Goal: Task Accomplishment & Management: Use online tool/utility

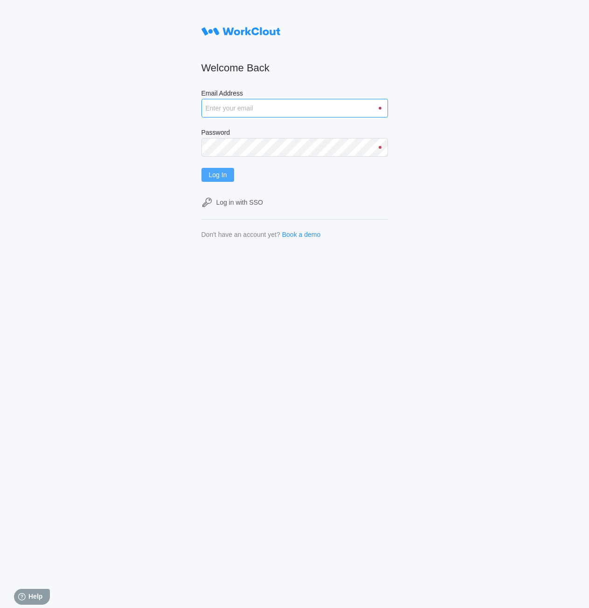
type input "rpenders@simcona.com"
click at [235, 171] on button "Log In" at bounding box center [217, 175] width 33 height 14
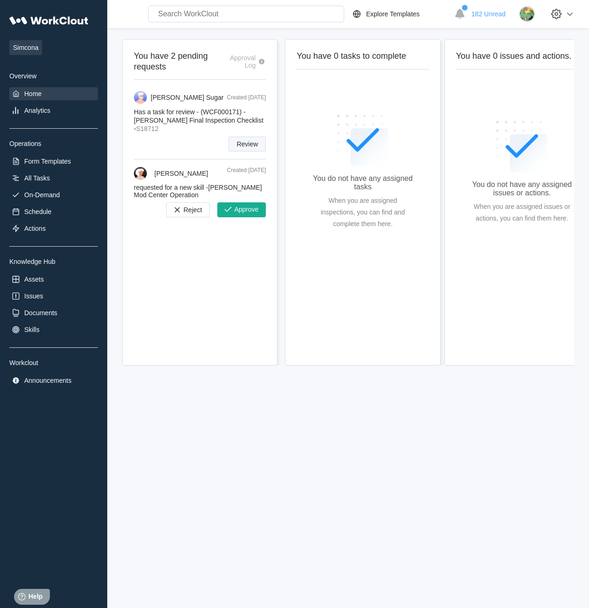
click at [253, 144] on span "Review" at bounding box center [246, 144] width 21 height 7
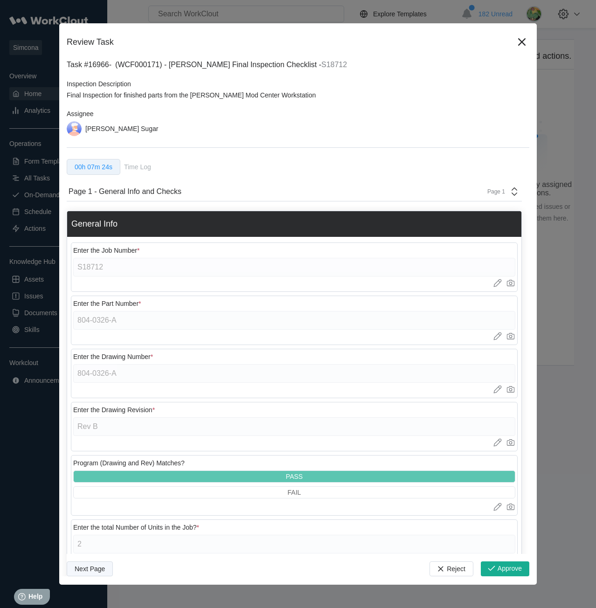
click at [88, 571] on span "Next Page" at bounding box center [90, 569] width 30 height 7
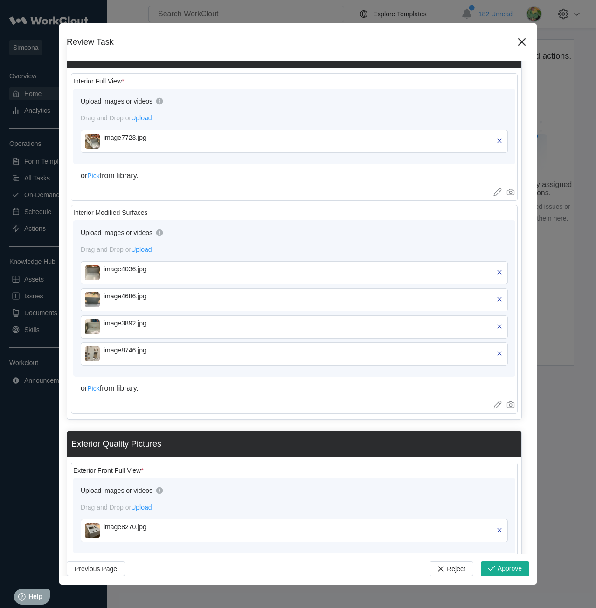
scroll to position [186, 0]
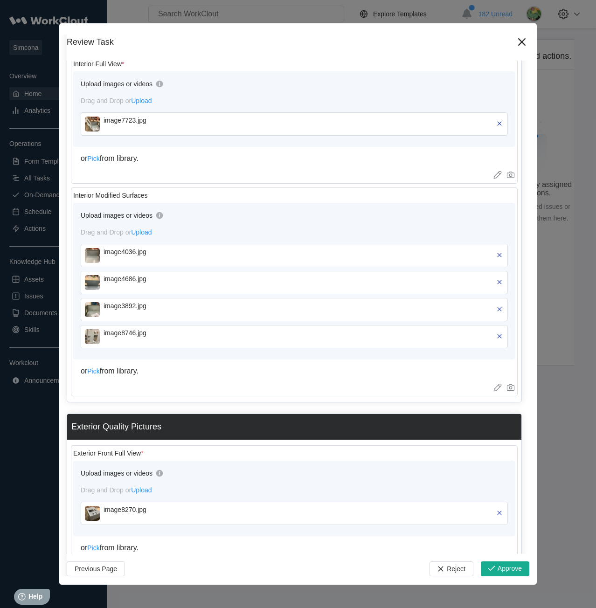
click at [95, 305] on img at bounding box center [92, 309] width 15 height 15
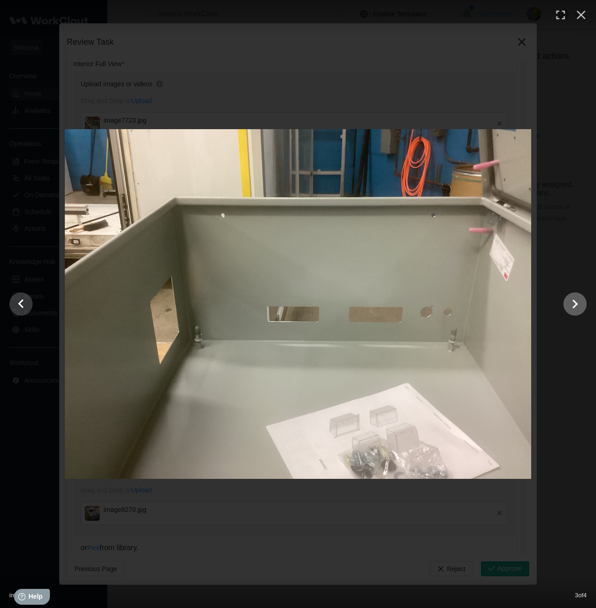
click at [571, 302] on icon "Show slide 4 of 4" at bounding box center [575, 304] width 18 height 22
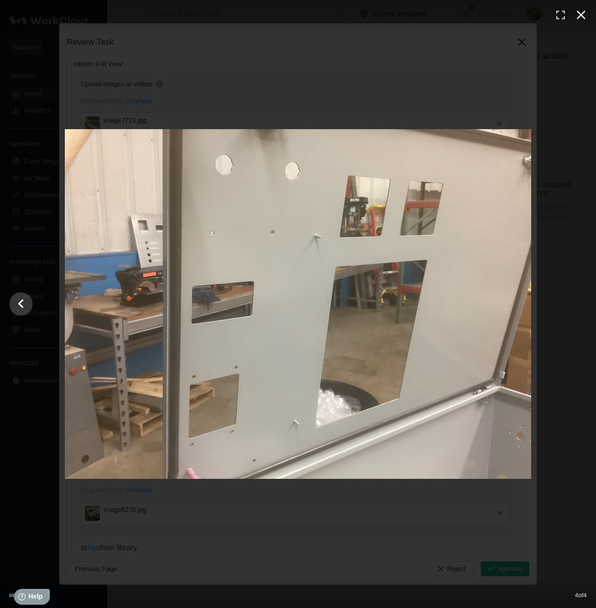
click at [577, 15] on icon "button" at bounding box center [580, 14] width 15 height 15
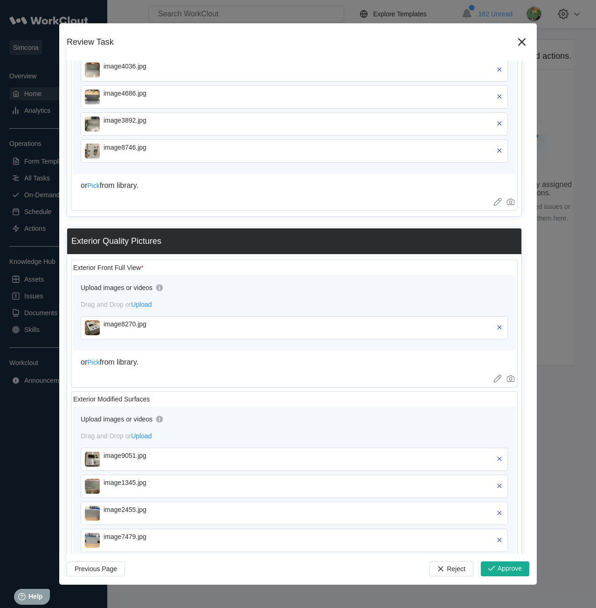
scroll to position [373, 0]
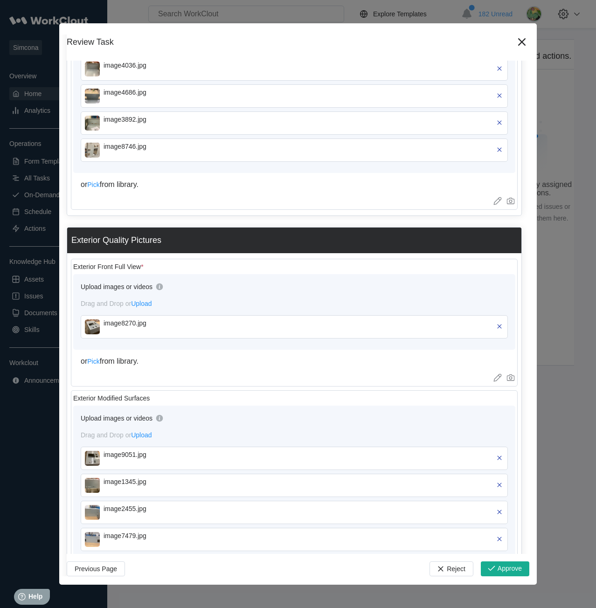
click at [91, 328] on img at bounding box center [92, 326] width 15 height 15
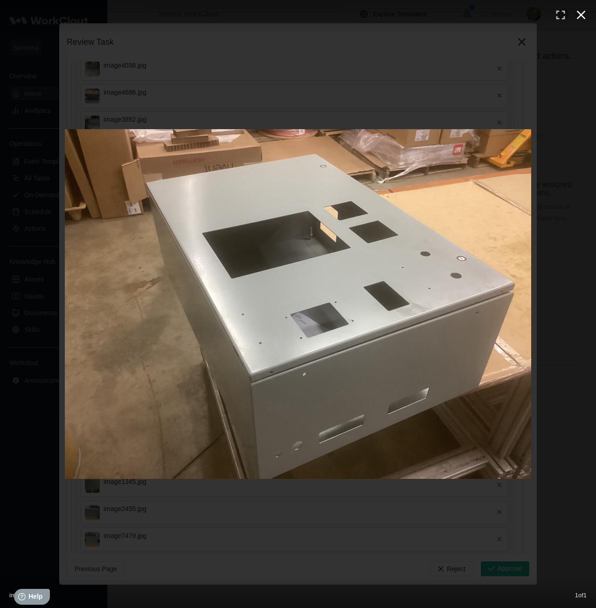
click at [577, 17] on icon "button" at bounding box center [580, 14] width 15 height 15
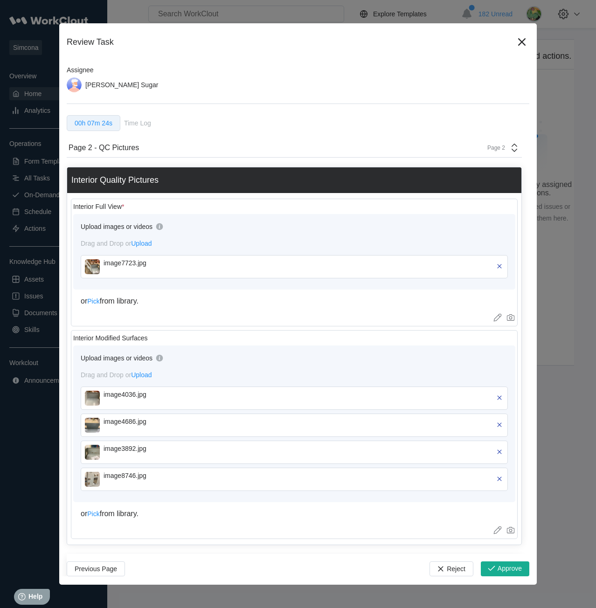
scroll to position [0, 0]
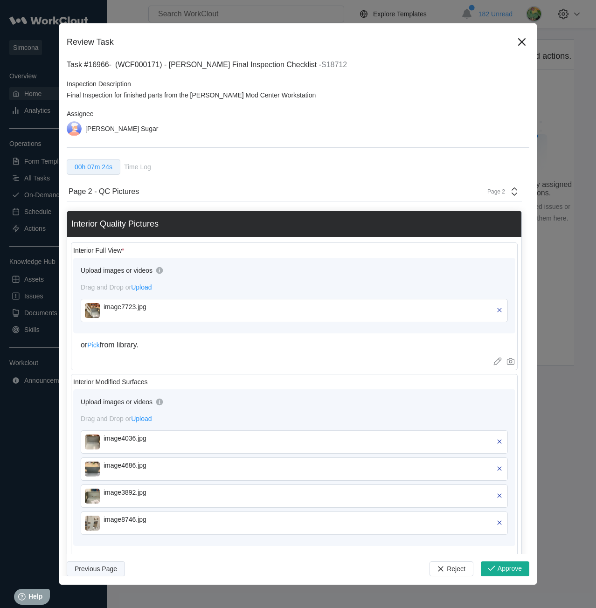
click at [81, 572] on span "Previous Page" at bounding box center [96, 569] width 42 height 7
type textarea "x"
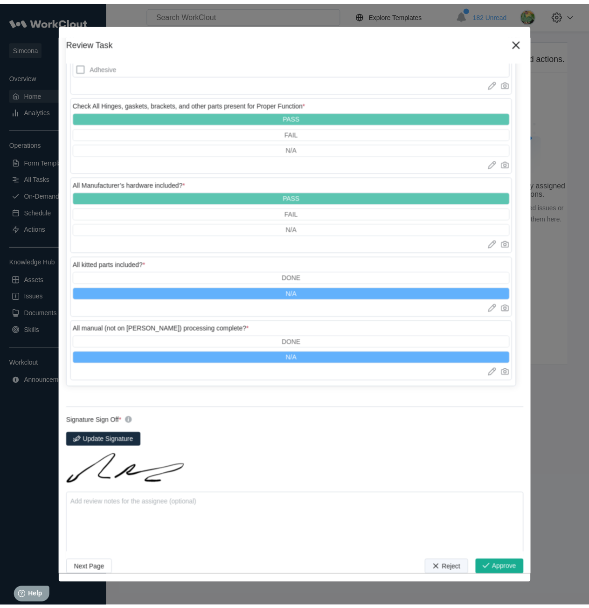
scroll to position [1349, 0]
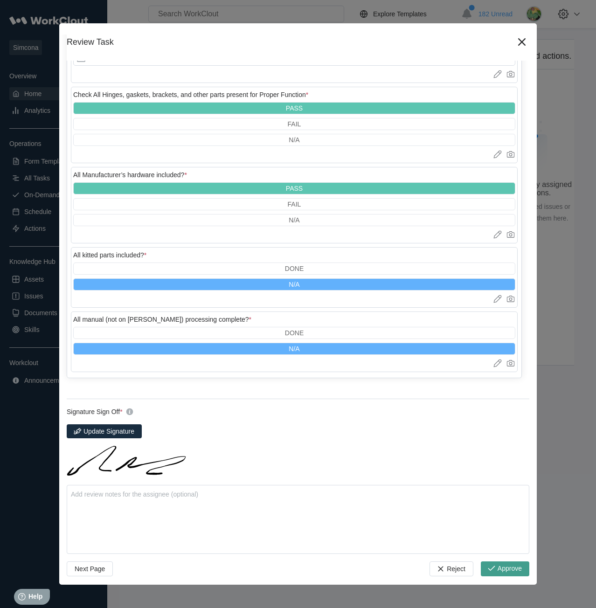
click at [497, 572] on span "Approve" at bounding box center [509, 568] width 24 height 7
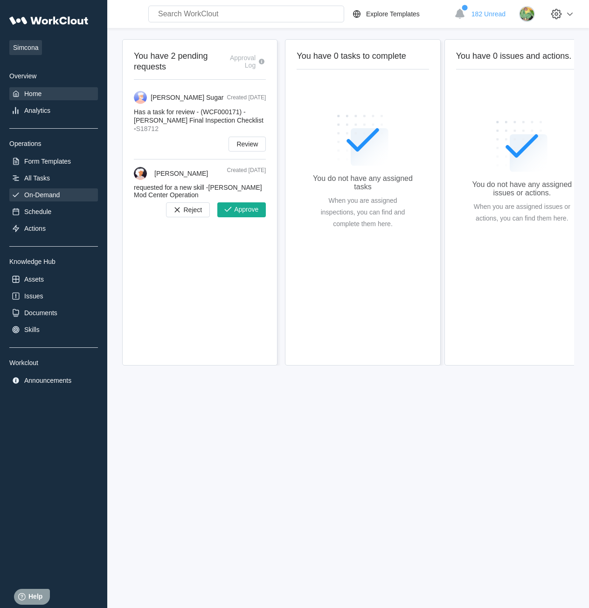
click at [45, 191] on div "On-Demand" at bounding box center [41, 194] width 35 height 7
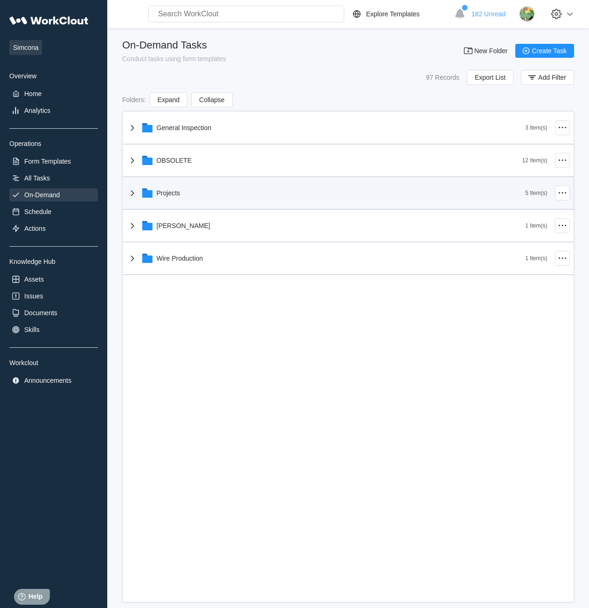
click at [176, 195] on div "Projects" at bounding box center [169, 192] width 24 height 7
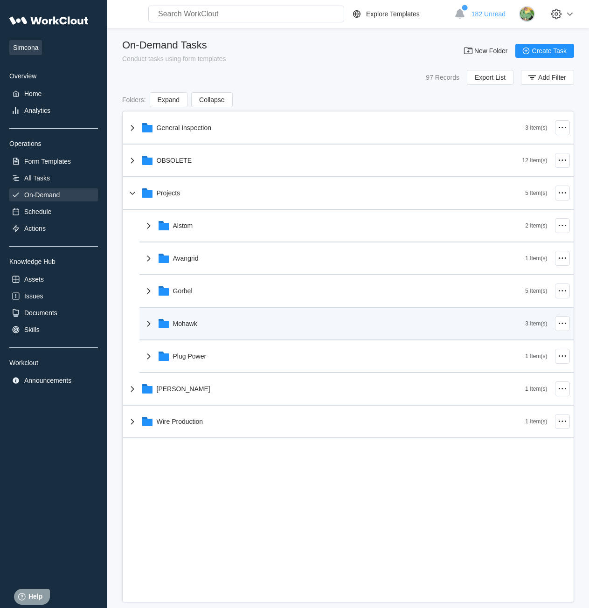
click at [196, 327] on div "Mohawk" at bounding box center [185, 323] width 24 height 7
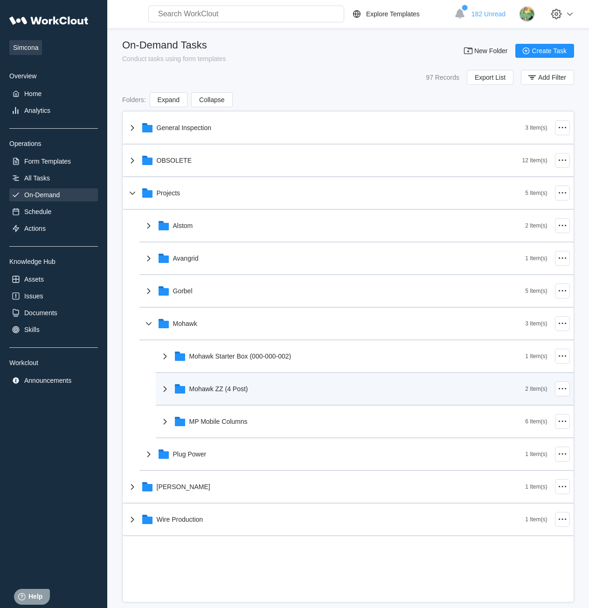
click at [218, 387] on div "Mohawk ZZ (4 Post)" at bounding box center [218, 388] width 59 height 7
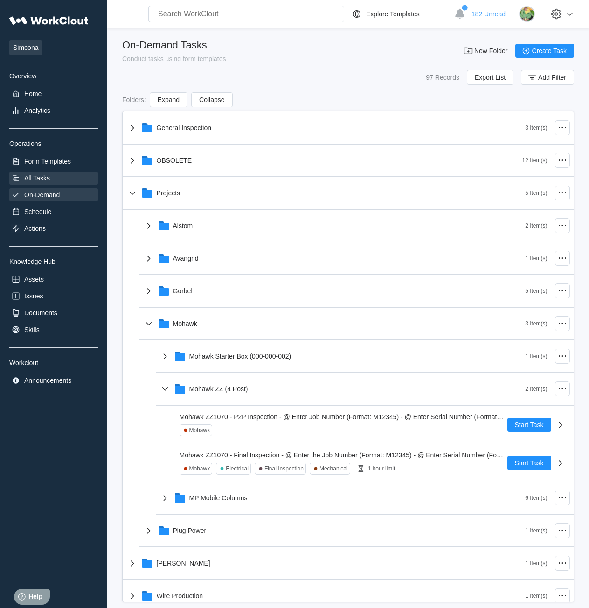
click at [40, 177] on div "All Tasks" at bounding box center [37, 177] width 26 height 7
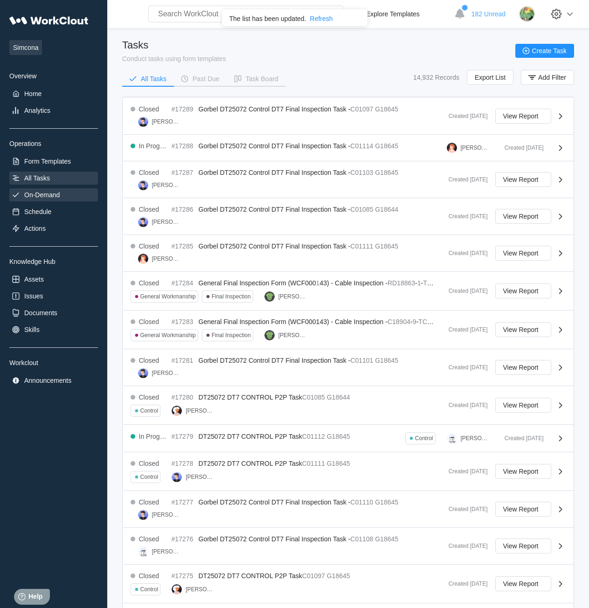
click at [41, 193] on div "On-Demand" at bounding box center [41, 194] width 35 height 7
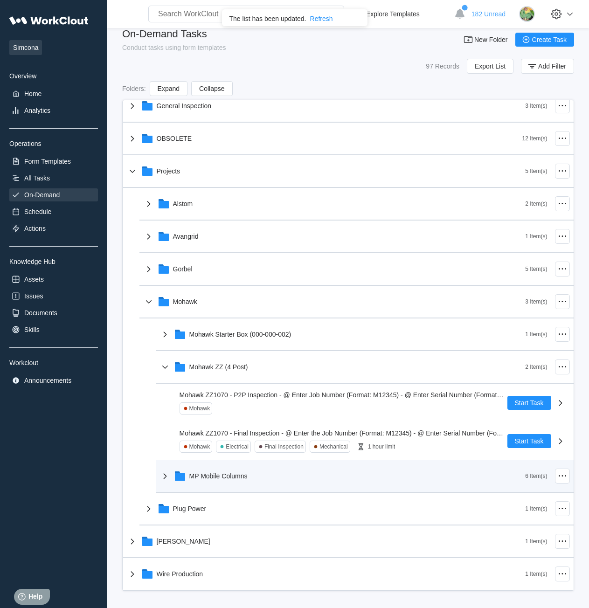
scroll to position [13, 0]
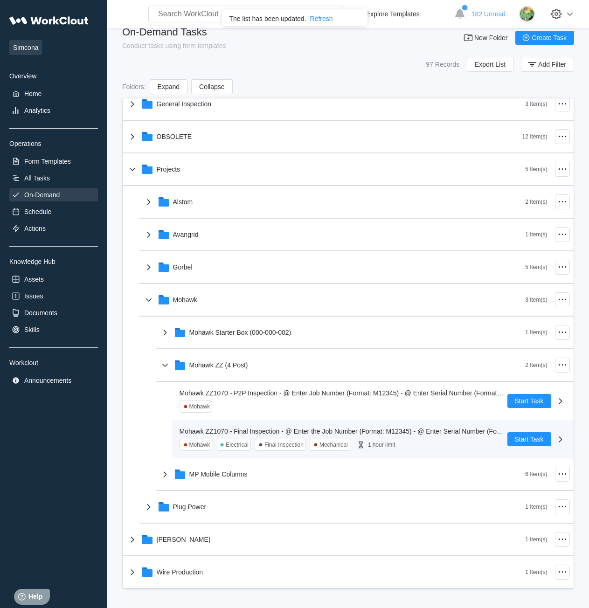
click at [291, 428] on span "Mohawk ZZ1070 - Final Inspection - @ Enter the Job Number (Format: M12345) - @ …" at bounding box center [362, 431] width 364 height 7
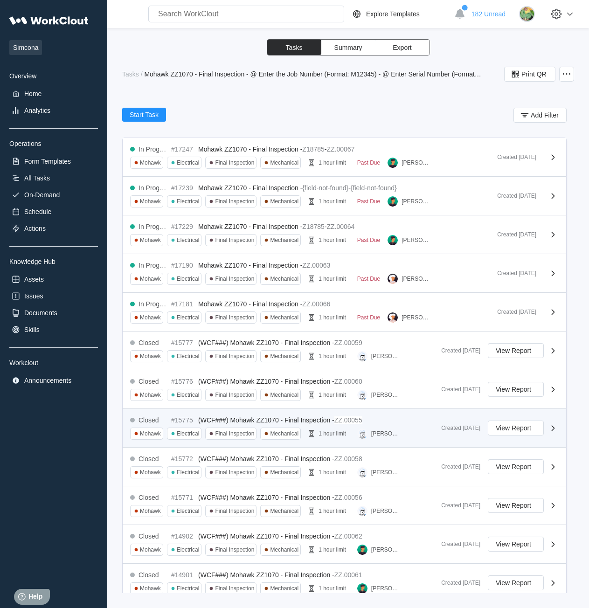
scroll to position [186, 0]
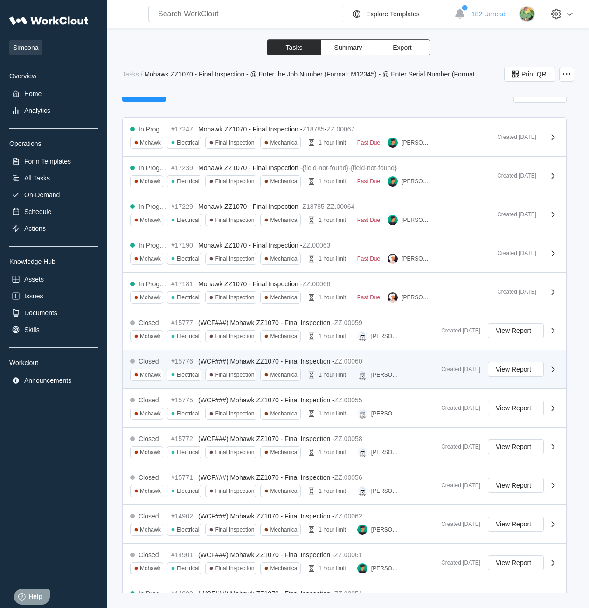
click at [315, 364] on span "(WCF###) Mohawk ZZ1070 - Final Inspection -" at bounding box center [266, 361] width 136 height 7
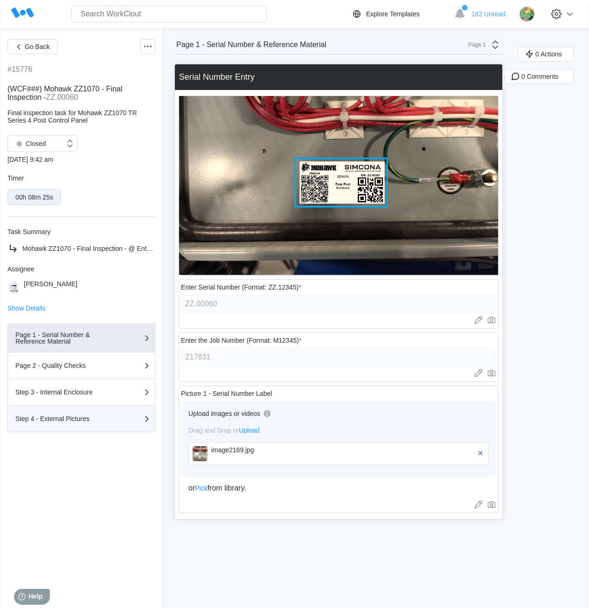
click at [75, 418] on div "Step 4 - External Pictures" at bounding box center [61, 418] width 93 height 7
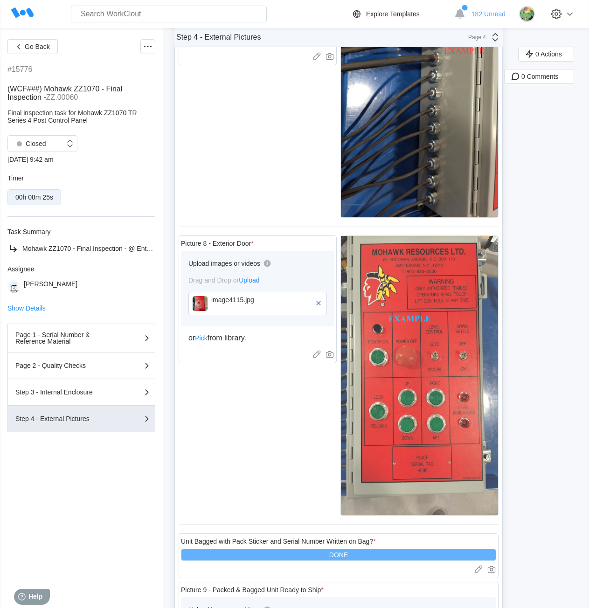
scroll to position [513, 0]
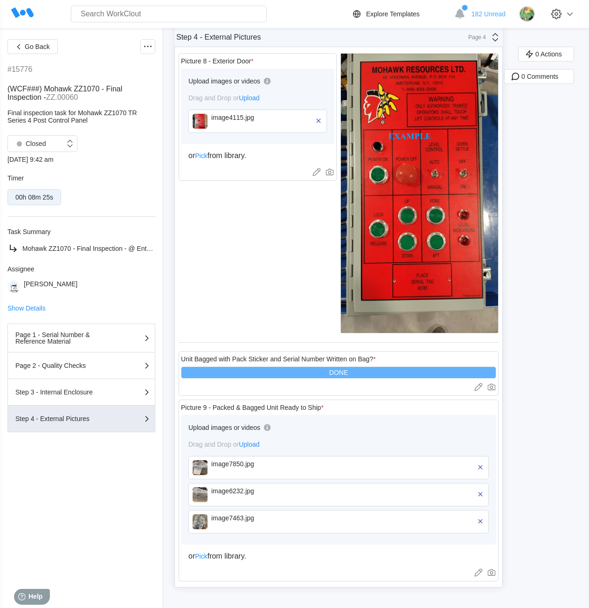
click at [202, 521] on img at bounding box center [200, 521] width 15 height 15
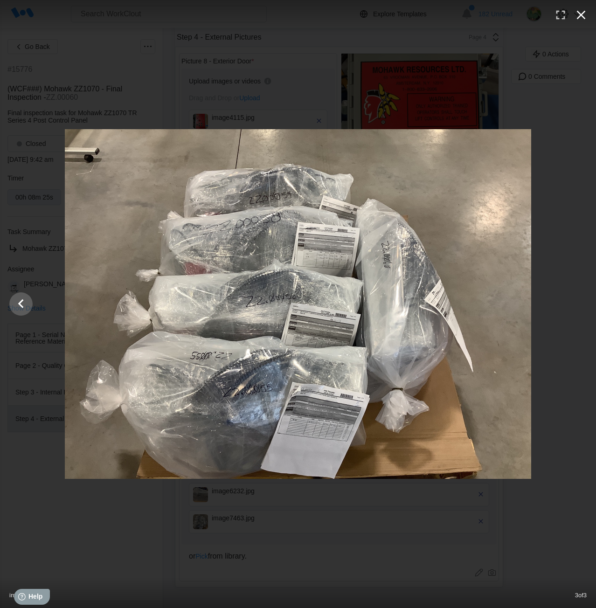
click at [578, 20] on icon "button" at bounding box center [580, 14] width 15 height 15
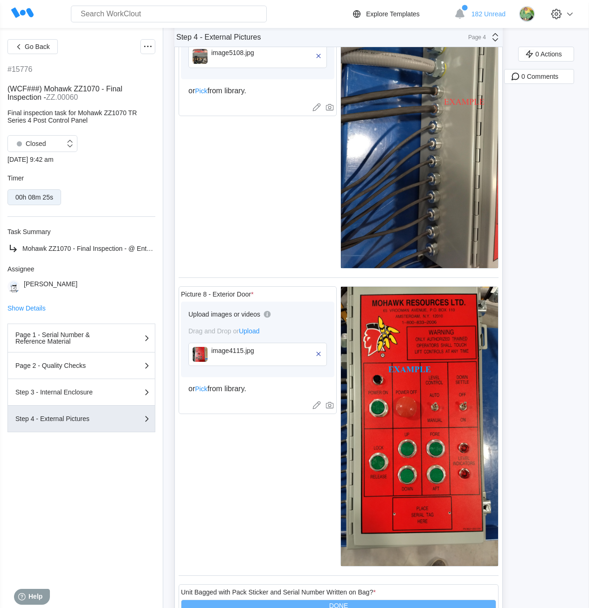
scroll to position [0, 0]
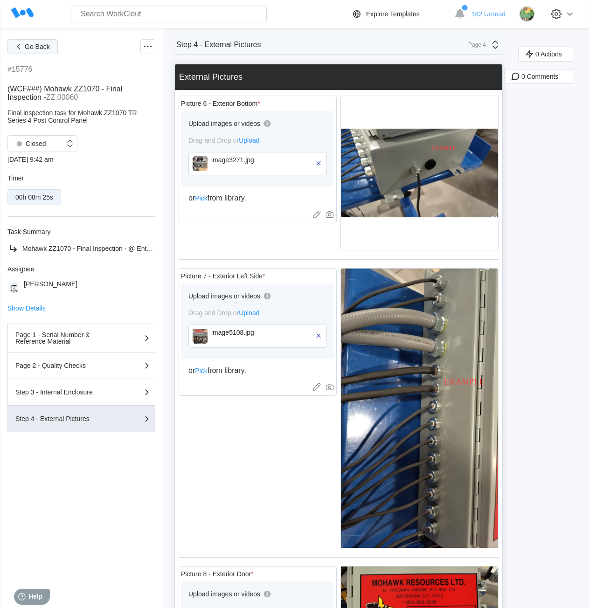
click at [36, 45] on span "Go Back" at bounding box center [37, 46] width 25 height 7
